Goal: Task Accomplishment & Management: Use online tool/utility

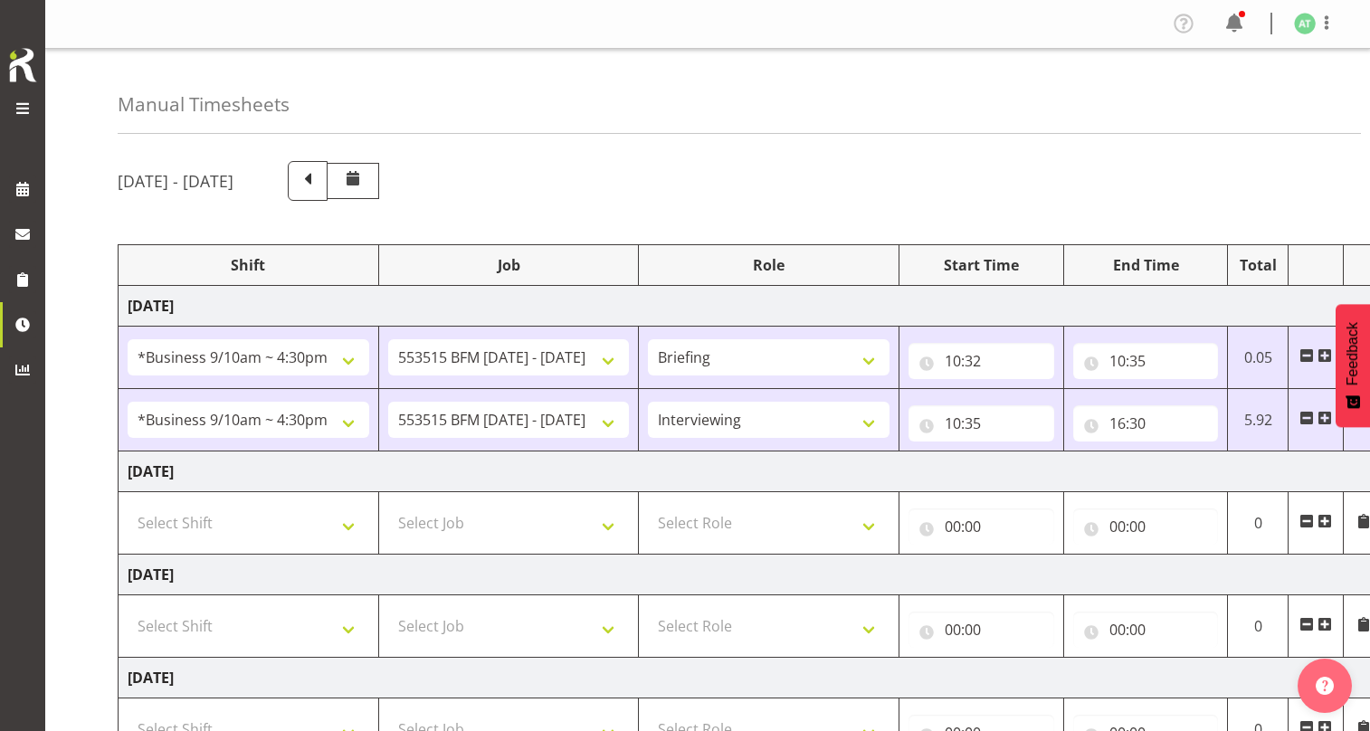
select select "26078"
select select "10731"
select select "26078"
select select "10731"
select select "47"
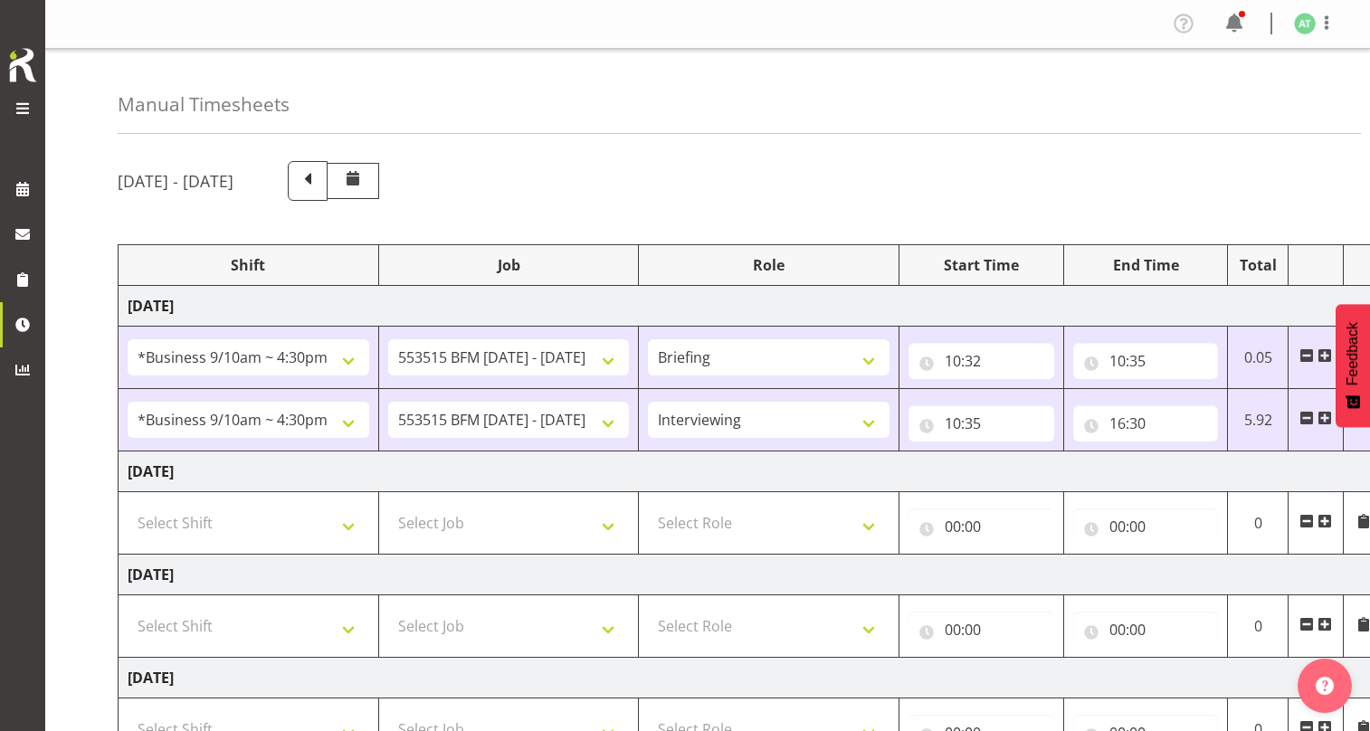
select select "16"
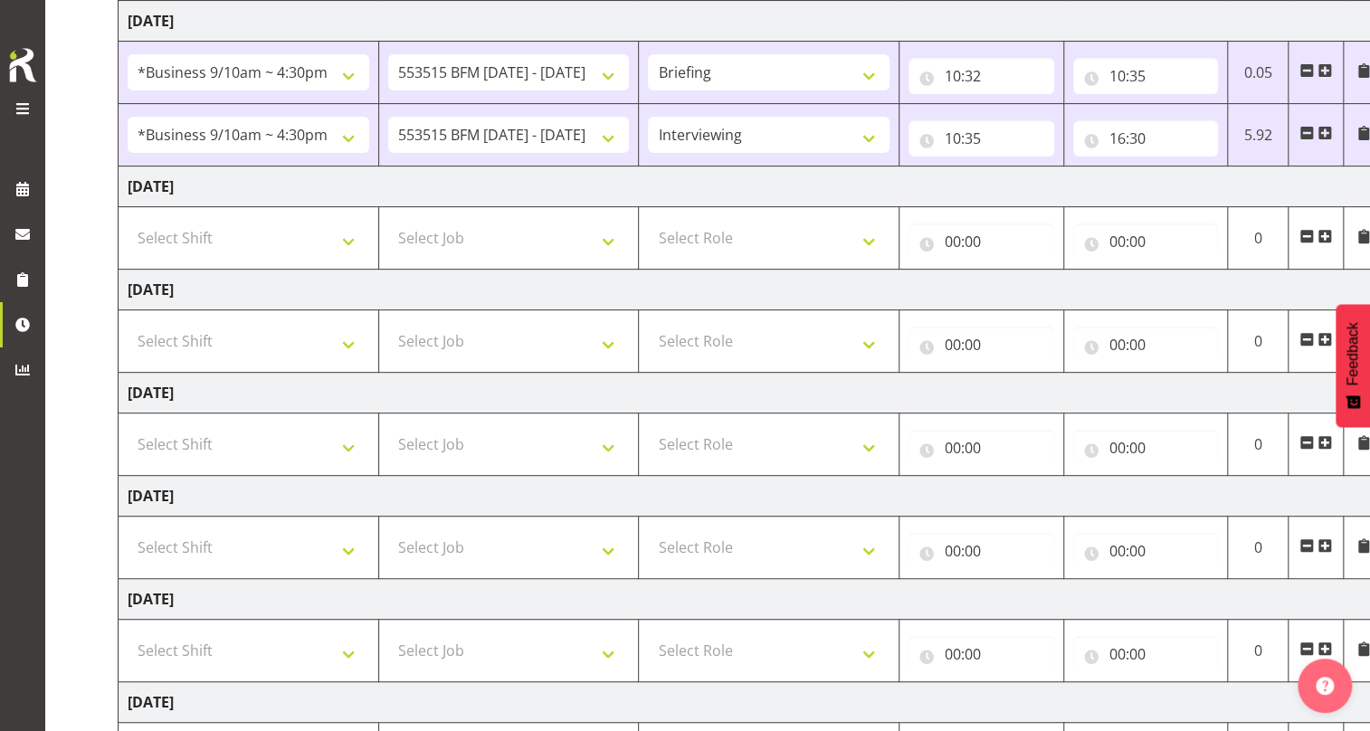
scroll to position [285, 0]
click at [1131, 120] on input "16:30" at bounding box center [1146, 138] width 146 height 36
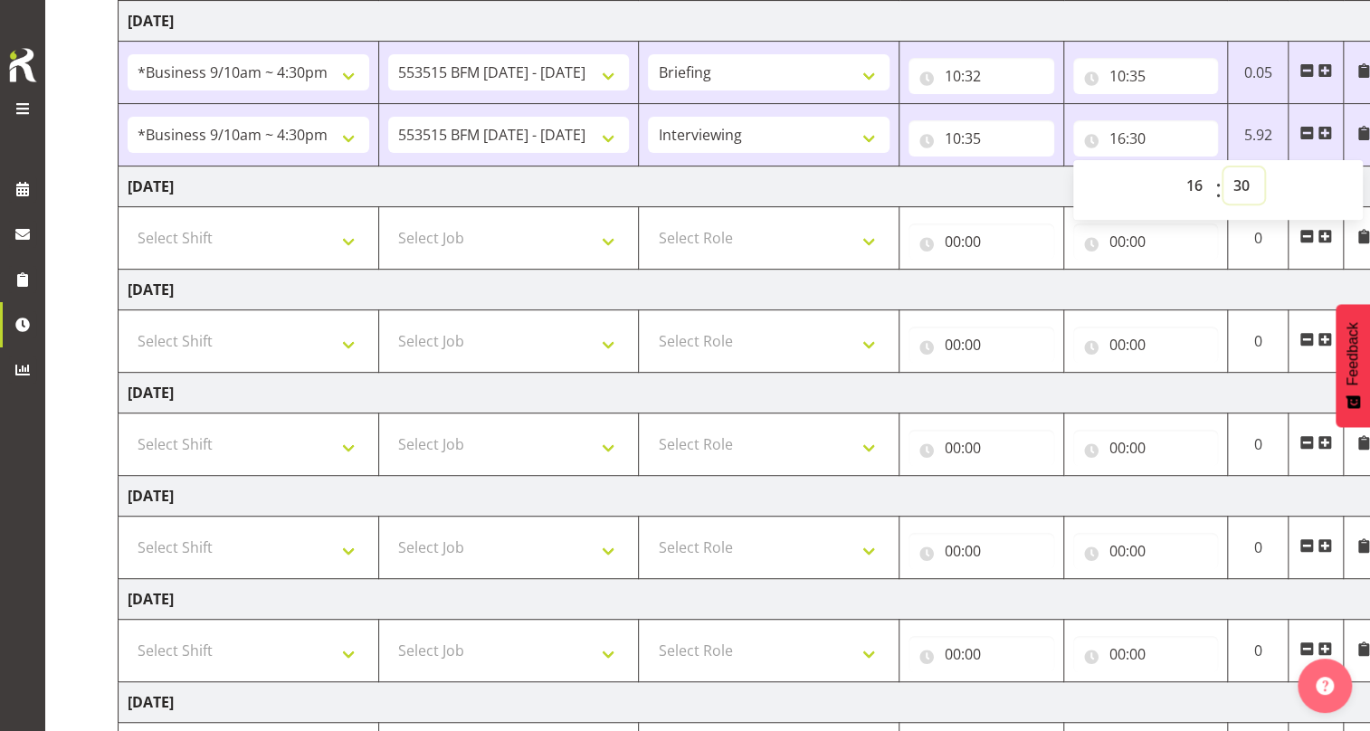
drag, startPoint x: 1238, startPoint y: 118, endPoint x: 1291, endPoint y: 181, distance: 82.8
click at [1240, 167] on select "00 01 02 03 04 05 06 07 08 09 10 11 12 13 14 15 16 17 18 19 20 21 22 23 24 25 2…" at bounding box center [1243, 185] width 41 height 36
select select "32"
click at [1225, 167] on select "00 01 02 03 04 05 06 07 08 09 10 11 12 13 14 15 16 17 18 19 20 21 22 23 24 25 2…" at bounding box center [1243, 185] width 41 height 36
type input "16:32"
